Goal: Find specific page/section: Find specific page/section

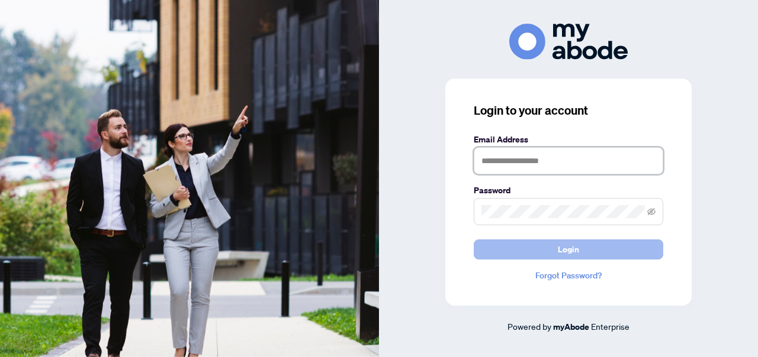
type input "**********"
click at [592, 243] on button "Login" at bounding box center [567, 250] width 189 height 20
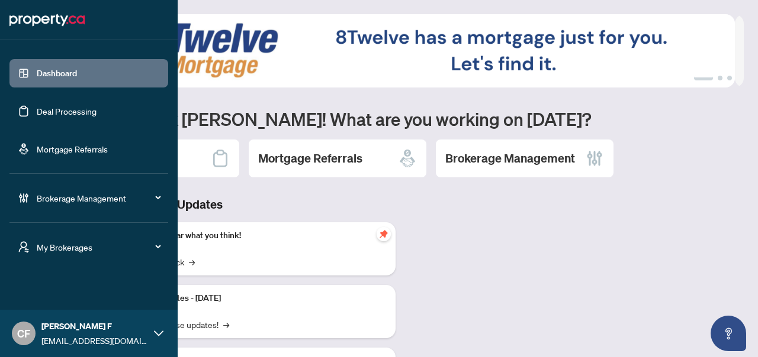
click at [111, 239] on div "My Brokerages" at bounding box center [88, 247] width 159 height 28
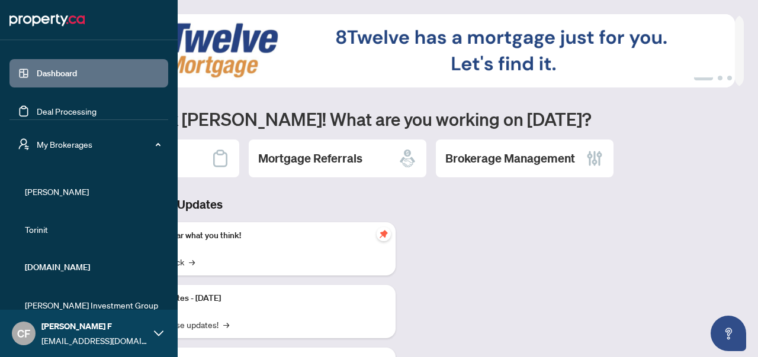
click at [31, 188] on span "[PERSON_NAME]" at bounding box center [92, 191] width 135 height 13
